Goal: Transaction & Acquisition: Purchase product/service

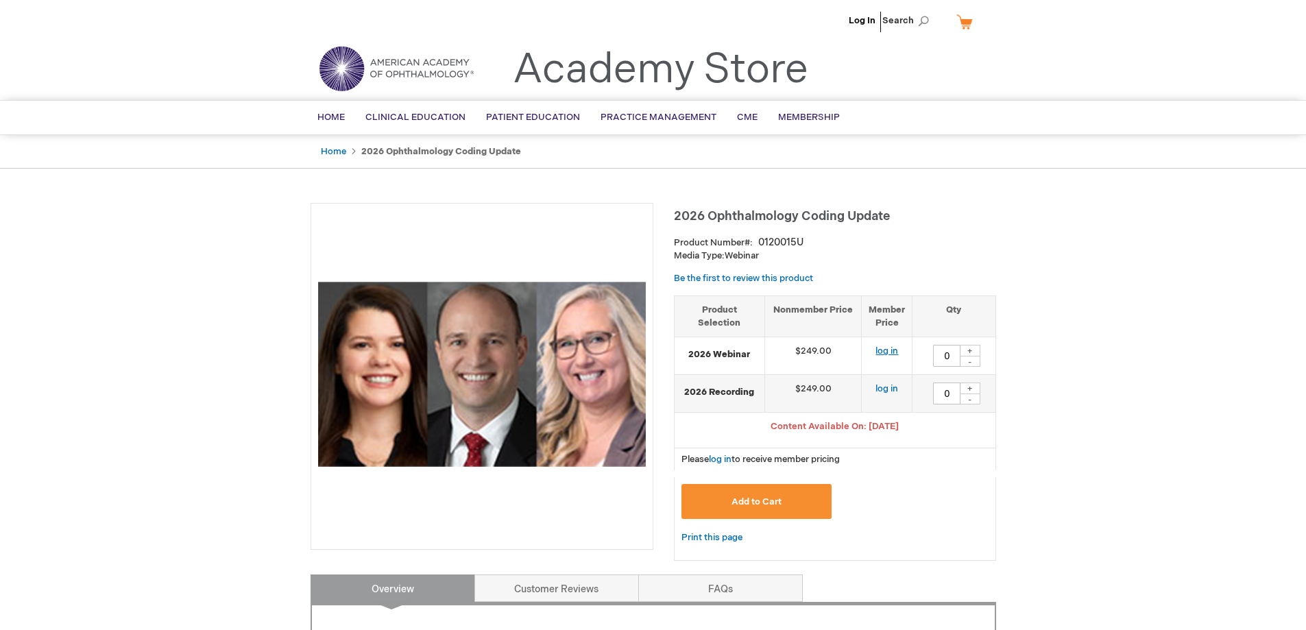
click at [887, 351] on link "log in" at bounding box center [887, 351] width 23 height 11
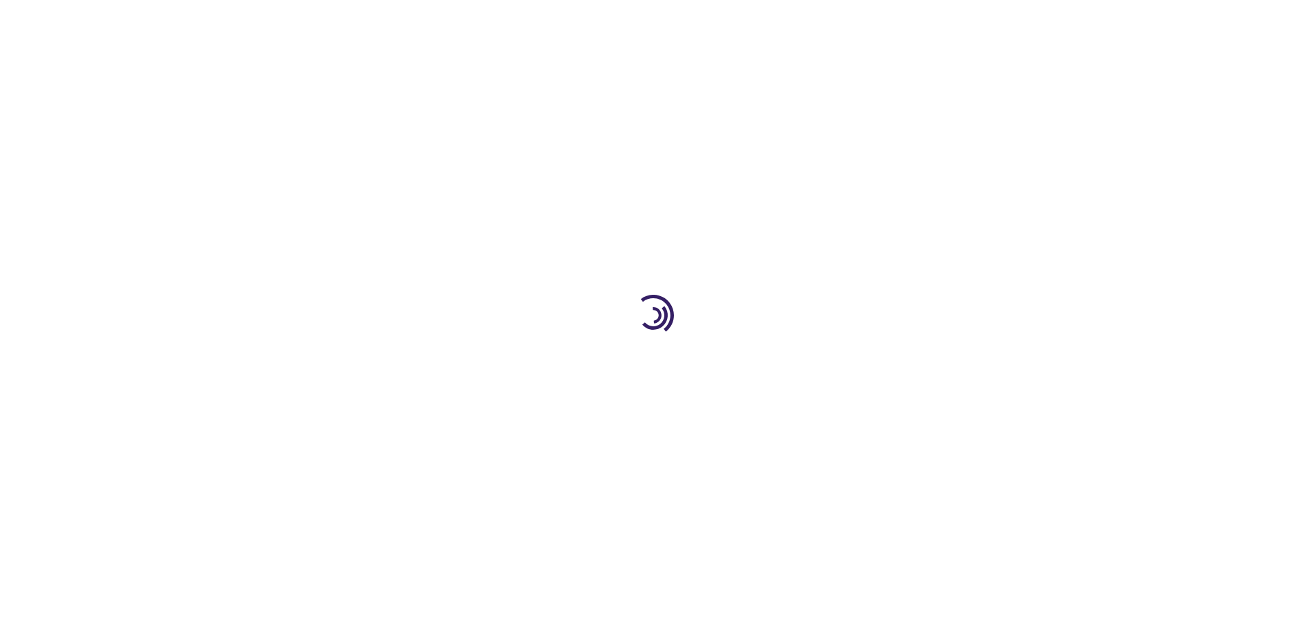
type input "0"
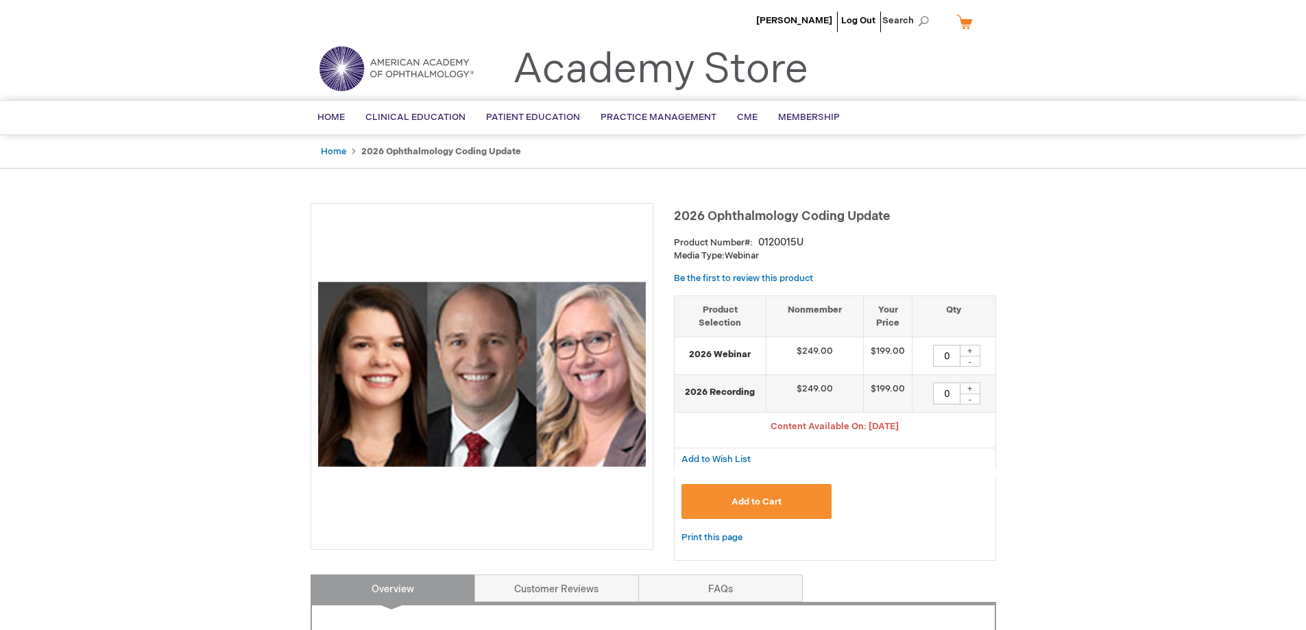
click at [971, 346] on div "+" at bounding box center [970, 351] width 21 height 12
type input "1"
click at [747, 496] on span "Add to Cart" at bounding box center [757, 501] width 50 height 11
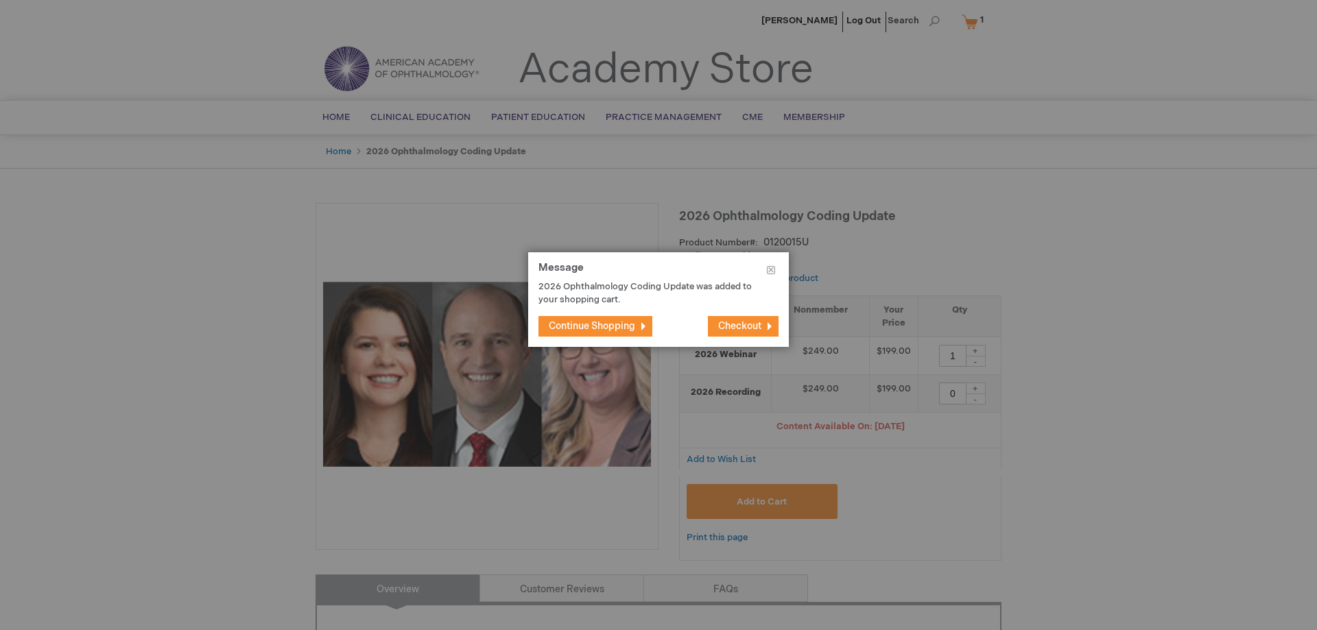
click at [740, 330] on span "Checkout" at bounding box center [739, 326] width 43 height 12
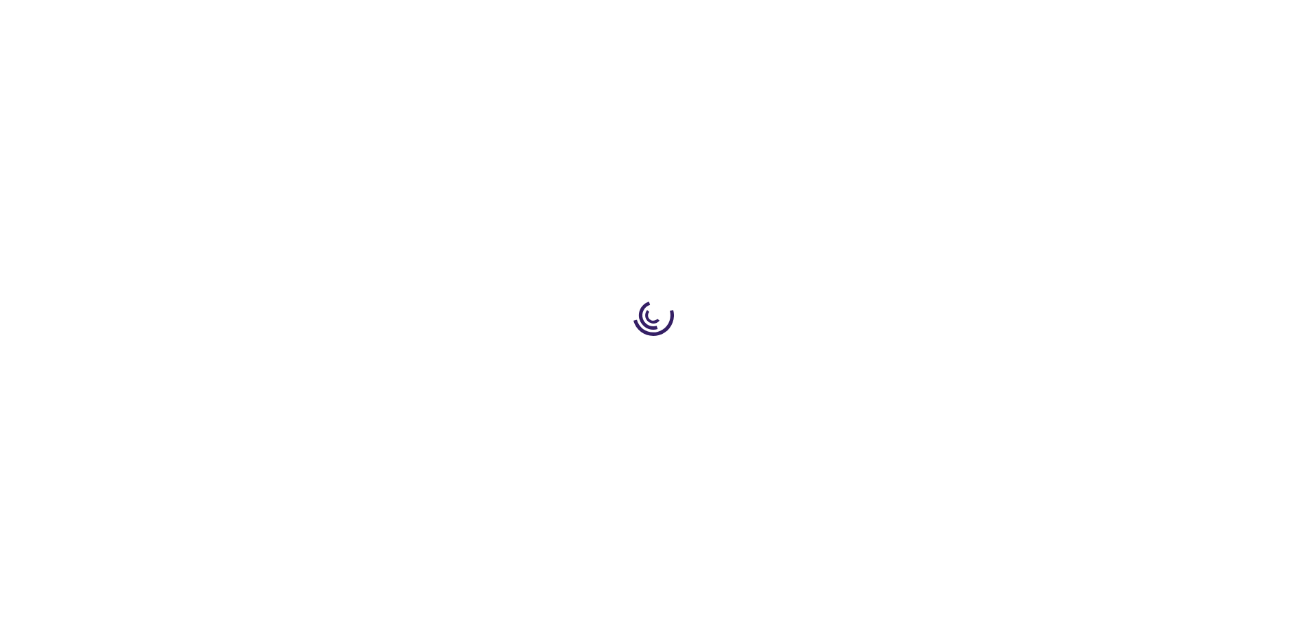
select select "US"
select select "26"
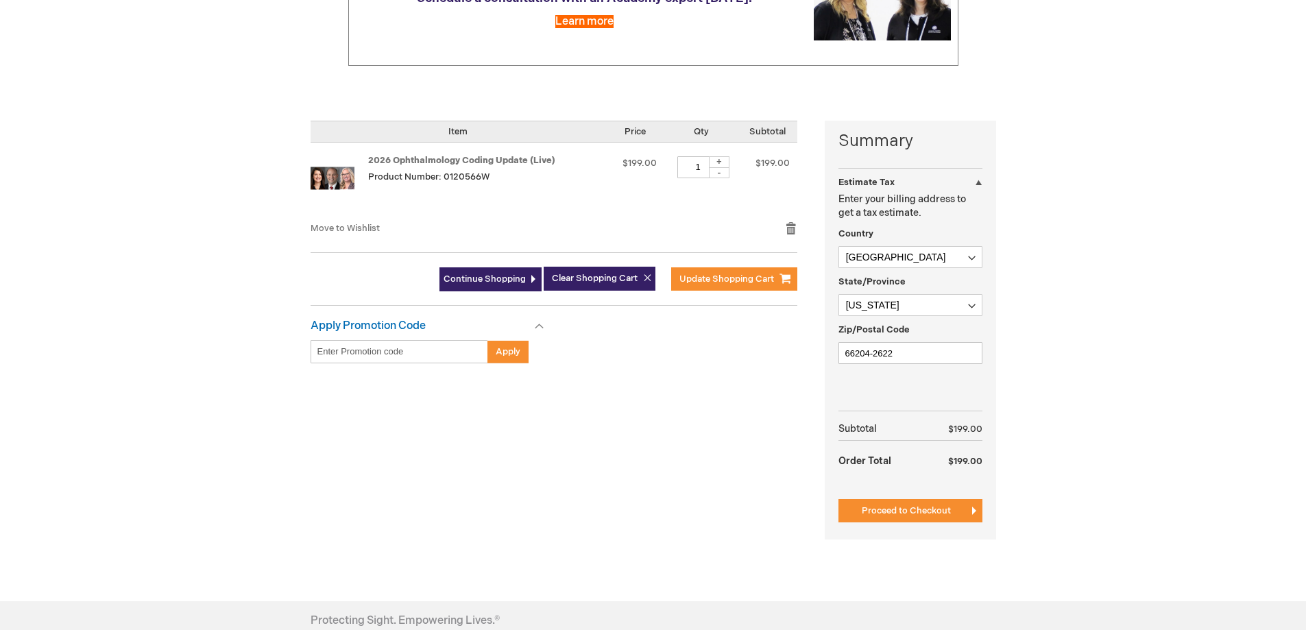
scroll to position [274, 0]
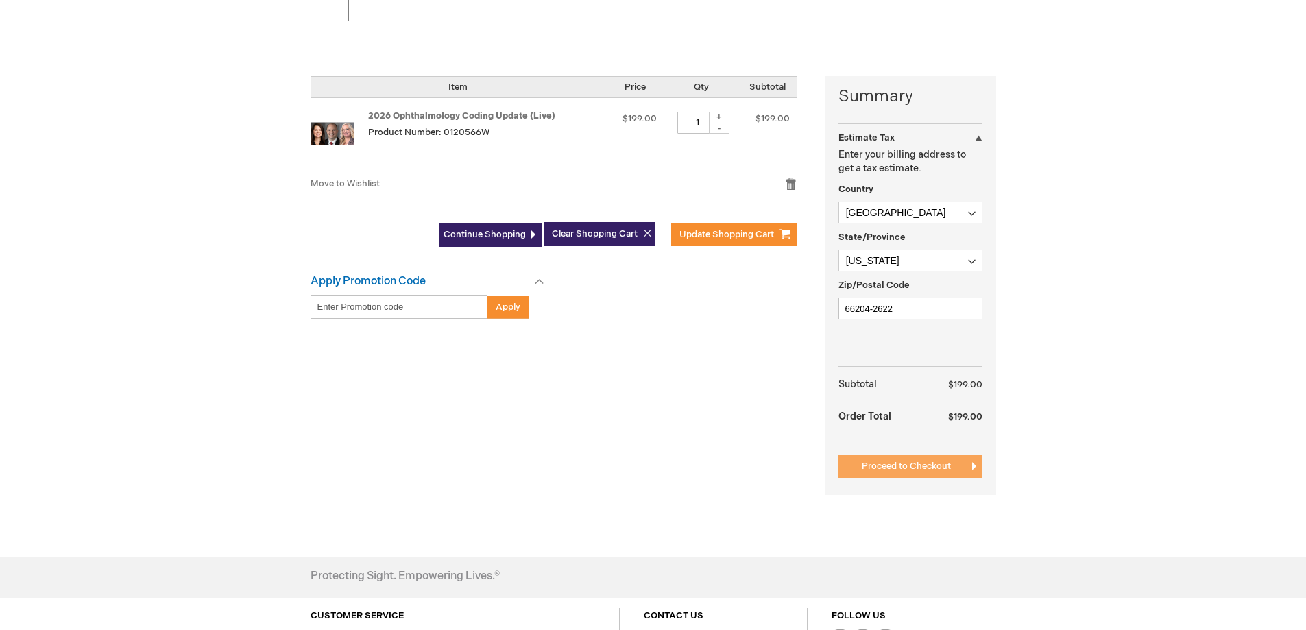
click at [918, 468] on span "Proceed to Checkout" at bounding box center [906, 466] width 89 height 11
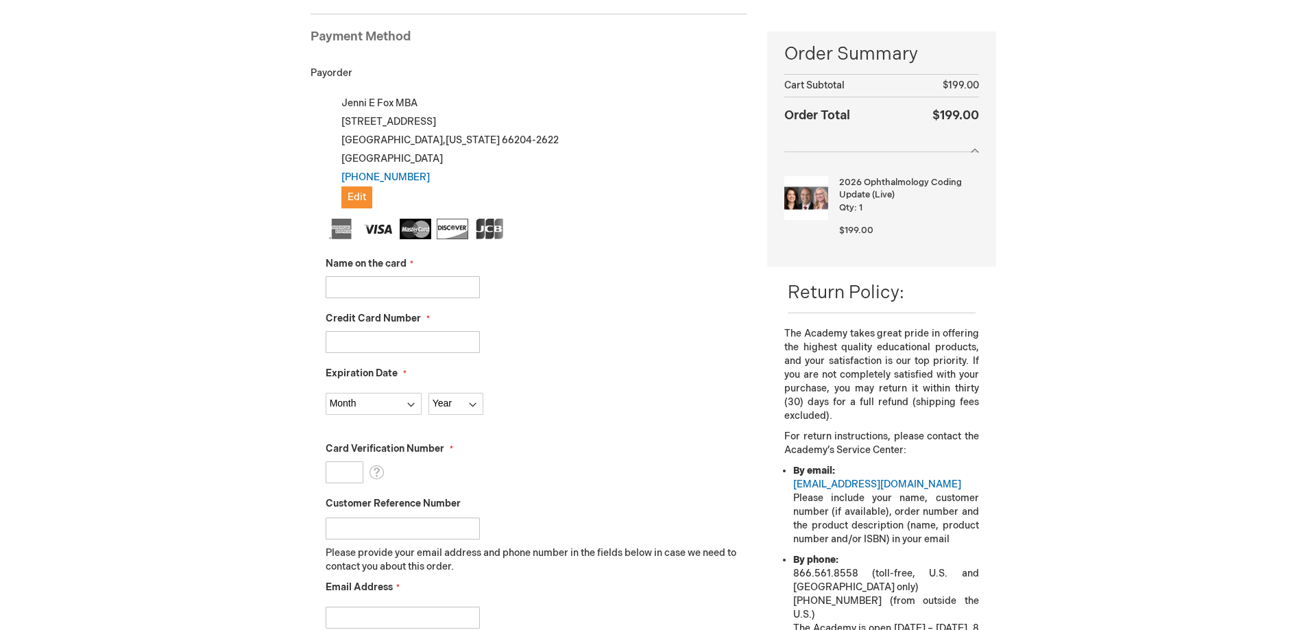
click at [422, 286] on input "Name on the card" at bounding box center [403, 287] width 154 height 22
type input "Andrew Wang"
click at [406, 339] on input "Credit Card Number" at bounding box center [403, 342] width 154 height 22
paste input "4246315426085369"
type input "4246315426085369"
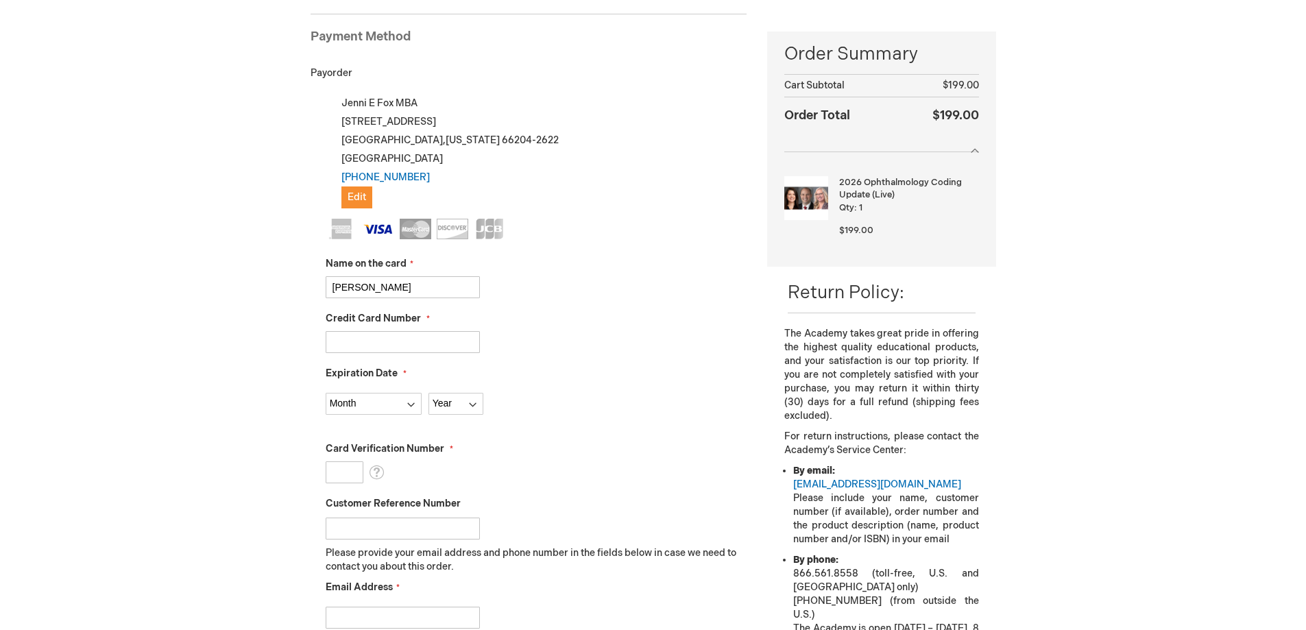
click at [302, 367] on main "Checkout Log In Close Log In Email Address Password Log In Forgot Your Password?" at bounding box center [653, 434] width 706 height 1020
click at [347, 399] on select "Month 01 - January 02 - February 03 - March 04 - April 05 - May 06 - June 07 - …" at bounding box center [374, 404] width 96 height 22
select select "11"
click at [326, 393] on select "Month 01 - January 02 - February 03 - March 04 - April 05 - May 06 - June 07 - …" at bounding box center [374, 404] width 96 height 22
click at [462, 408] on select "Year 2025 2026 2027 2028 2029 2030 2031 2032 2033 2034 2035" at bounding box center [456, 404] width 55 height 22
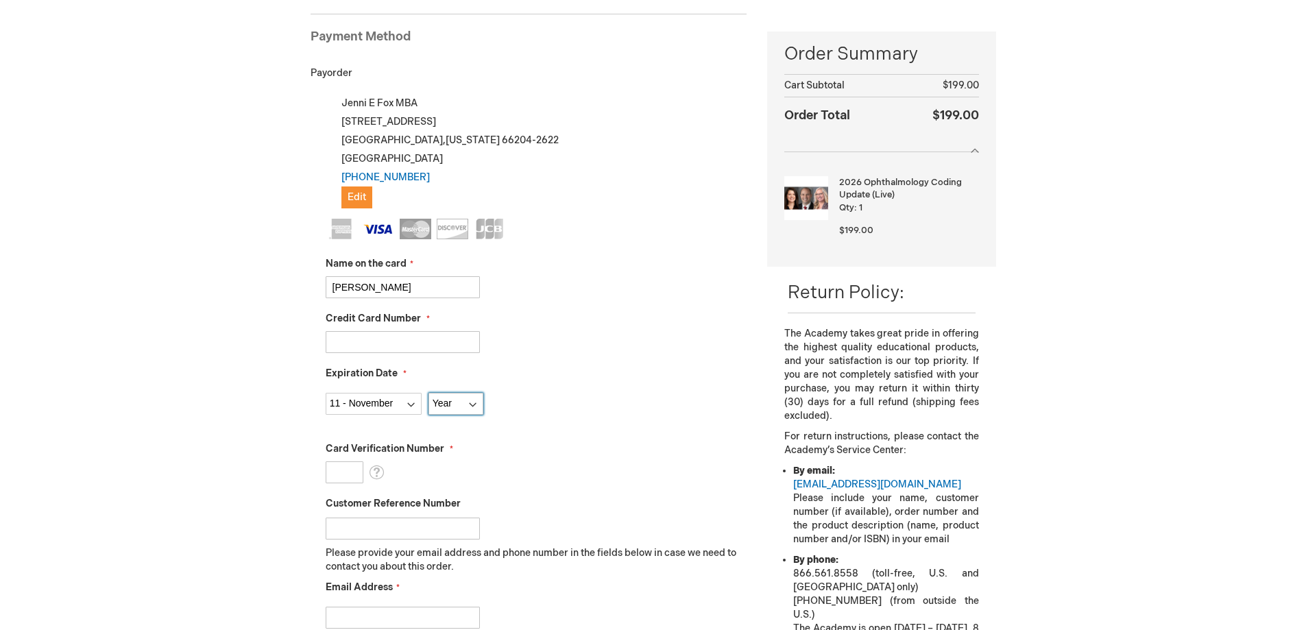
select select "2029"
click at [429, 393] on select "Year 2025 2026 2027 2028 2029 2030 2031 2032 2033 2034 2035" at bounding box center [456, 404] width 55 height 22
click at [348, 473] on input "Card Verification Number" at bounding box center [345, 473] width 38 height 22
type input "145"
click at [576, 472] on div "Card Verification Number 145 What is this?" at bounding box center [537, 462] width 422 height 41
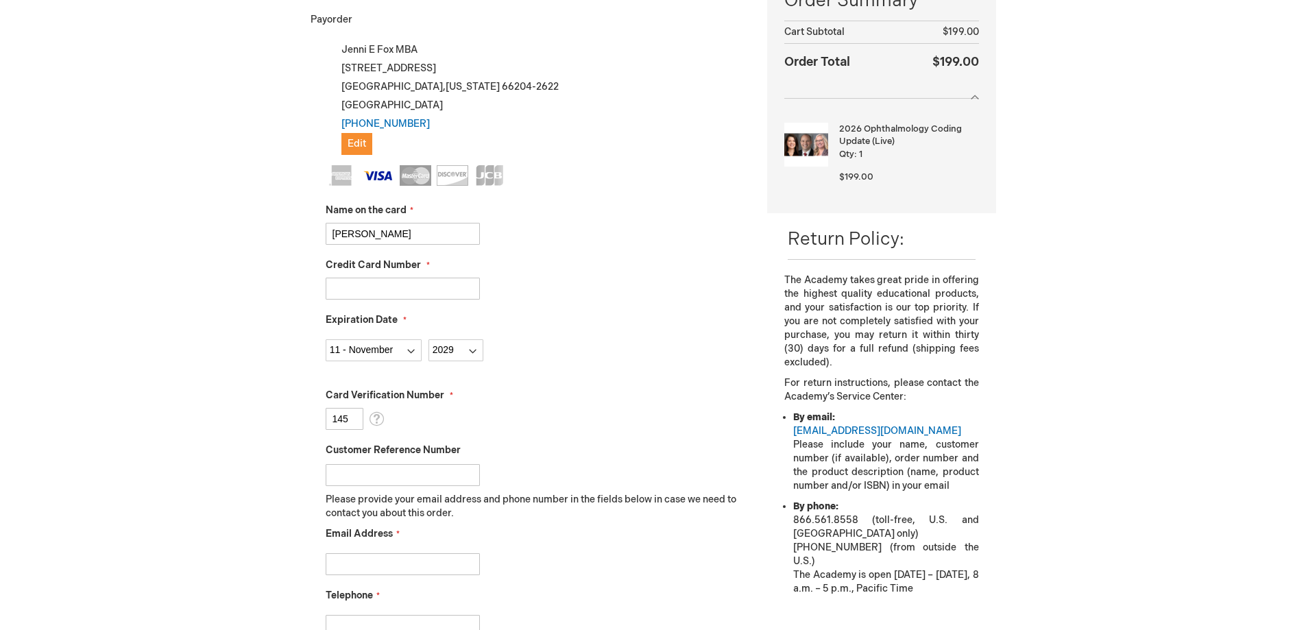
scroll to position [325, 0]
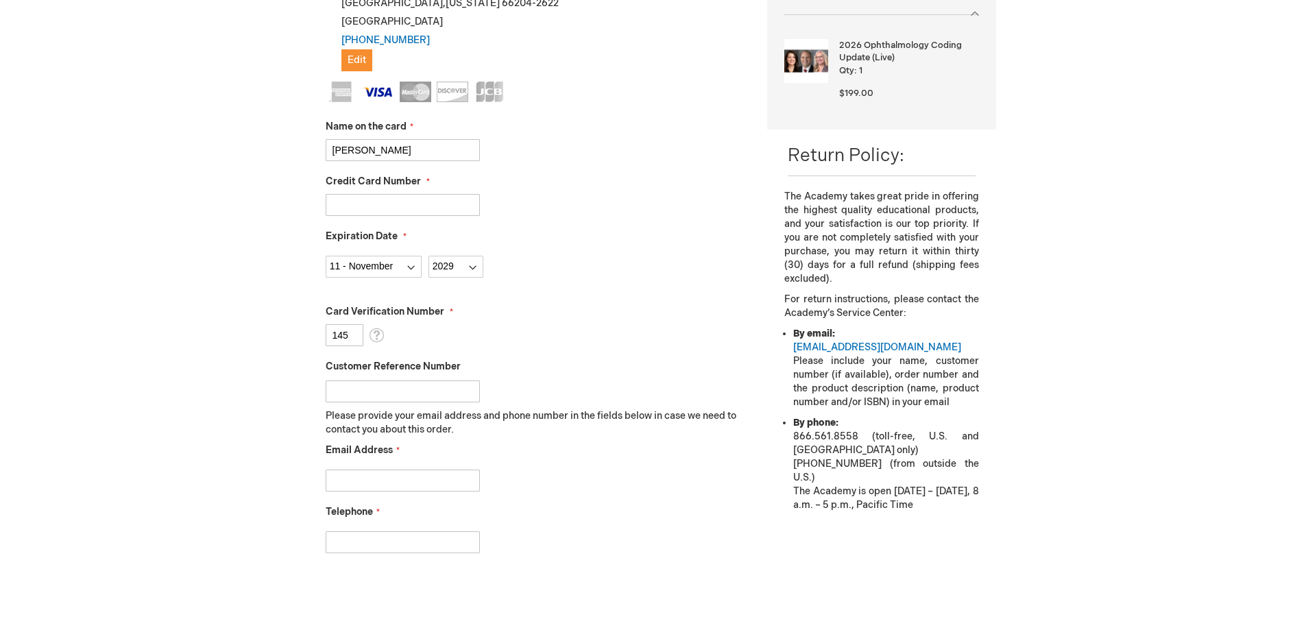
click at [444, 481] on input "Email Address" at bounding box center [403, 481] width 154 height 22
type input "jfox@kceyeclinic.com"
click at [424, 540] on input "Telephone" at bounding box center [403, 542] width 154 height 22
type input "9133413100"
click at [268, 542] on div "Jenni Fox Log Out Search My Cart 1 1 items CLOSE RECENTLY ADDED ITEM(S) Close R…" at bounding box center [653, 358] width 1306 height 1367
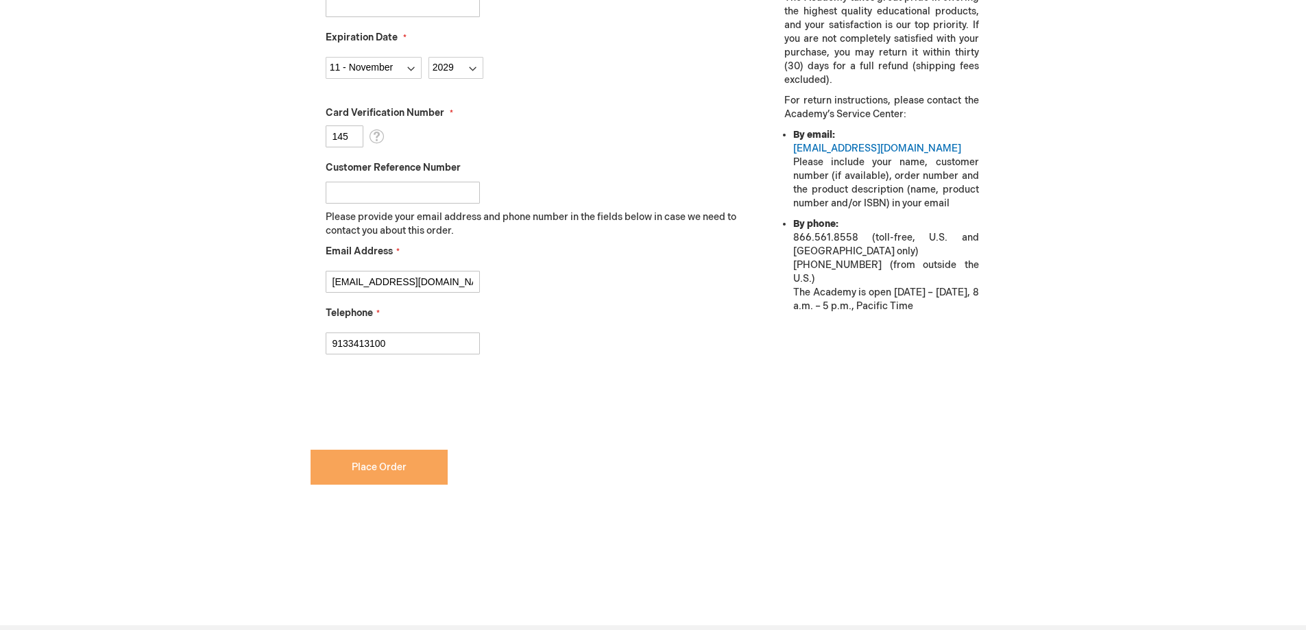
scroll to position [531, 0]
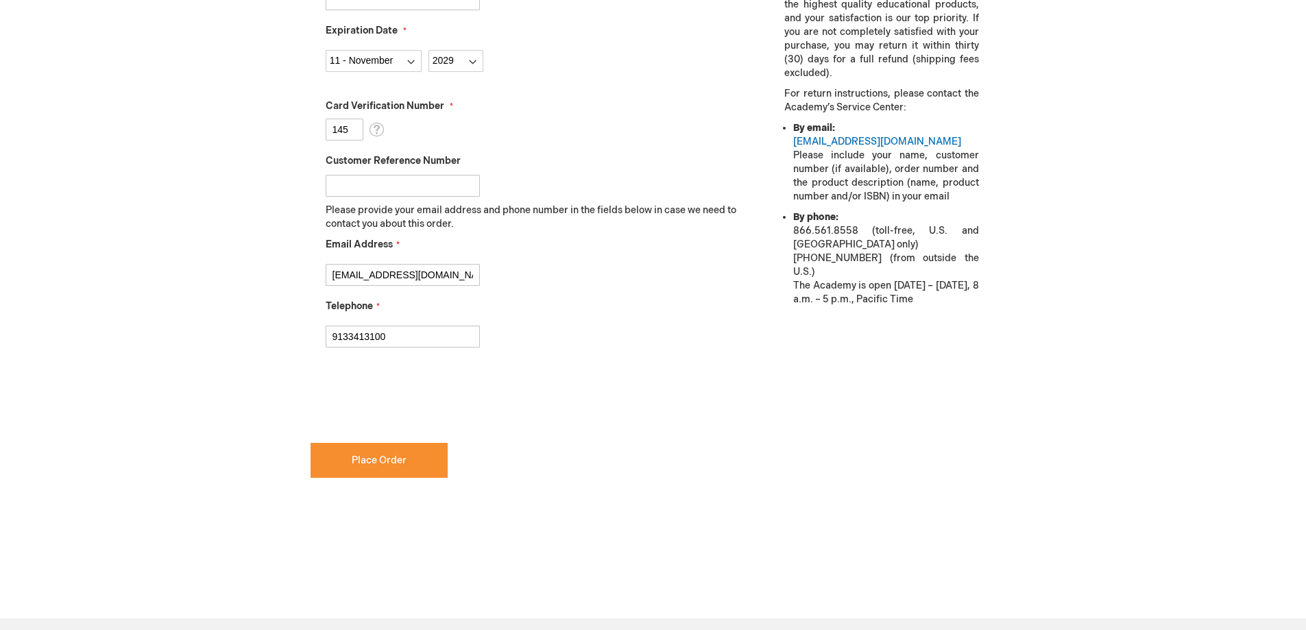
checkbox input "true"
click at [389, 462] on span "Place Order" at bounding box center [379, 461] width 55 height 12
